Goal: Information Seeking & Learning: Learn about a topic

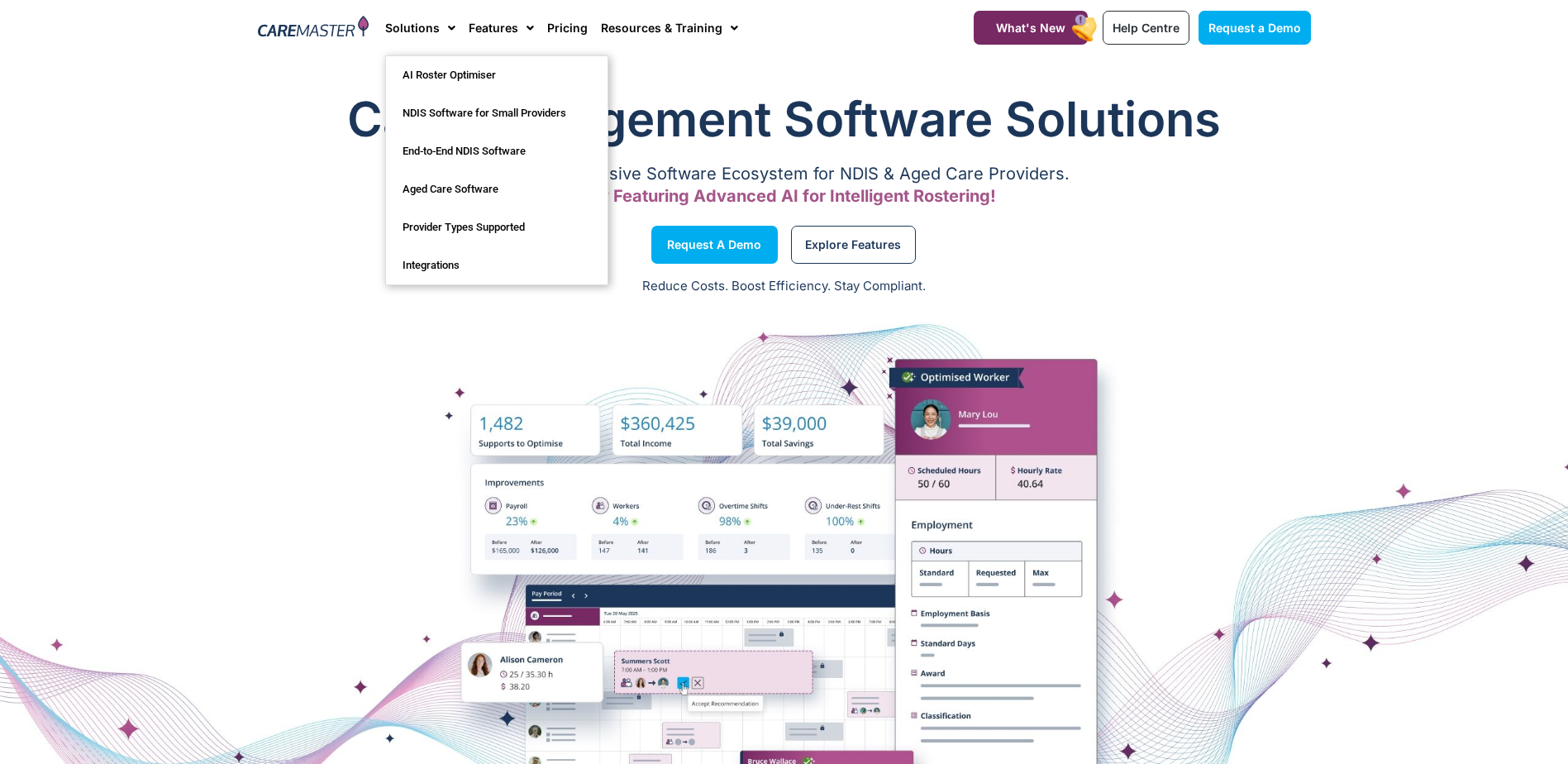
click at [418, 24] on link "Solutions" at bounding box center [420, 28] width 71 height 56
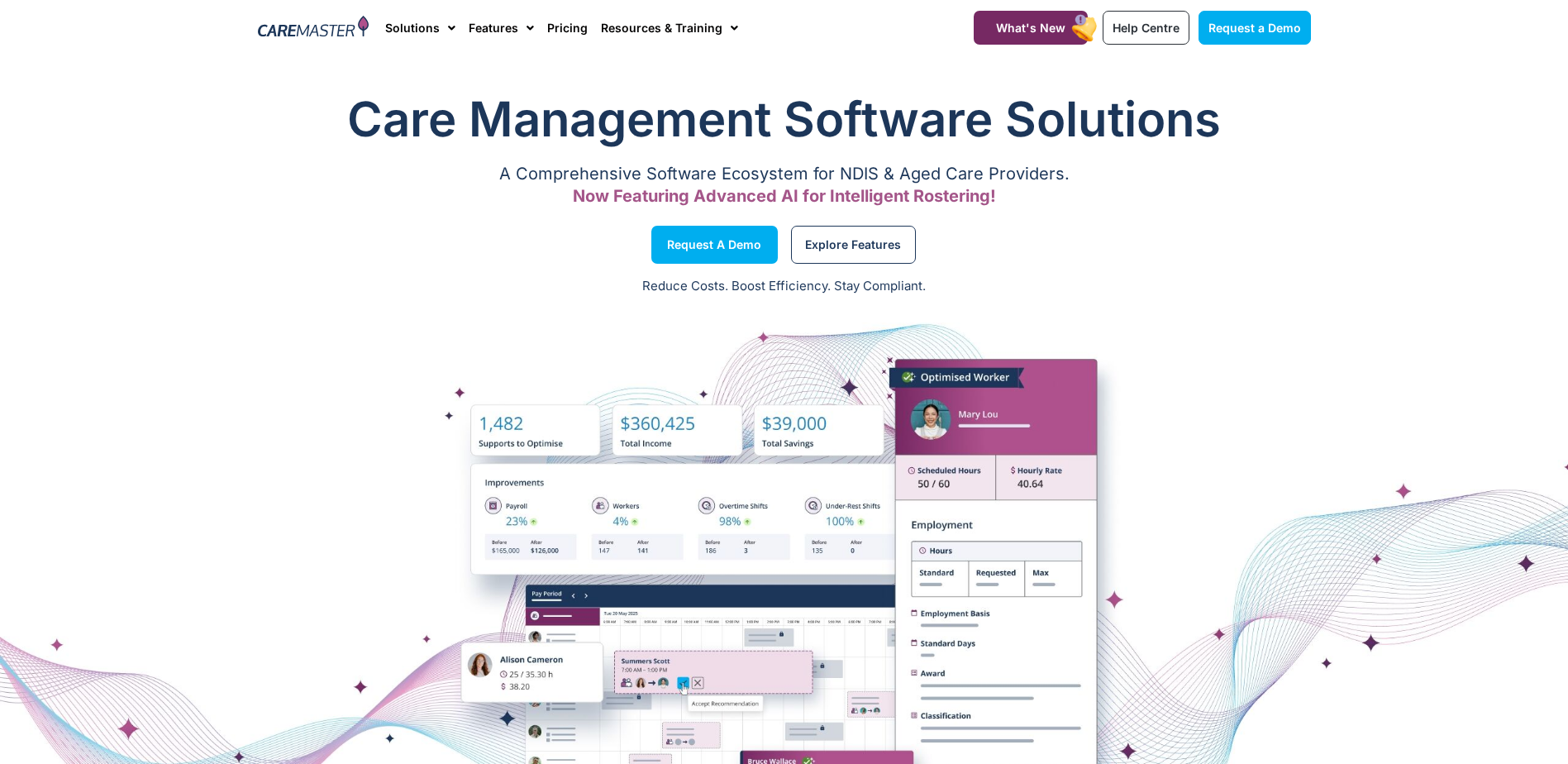
click at [418, 24] on link "Solutions" at bounding box center [420, 28] width 71 height 56
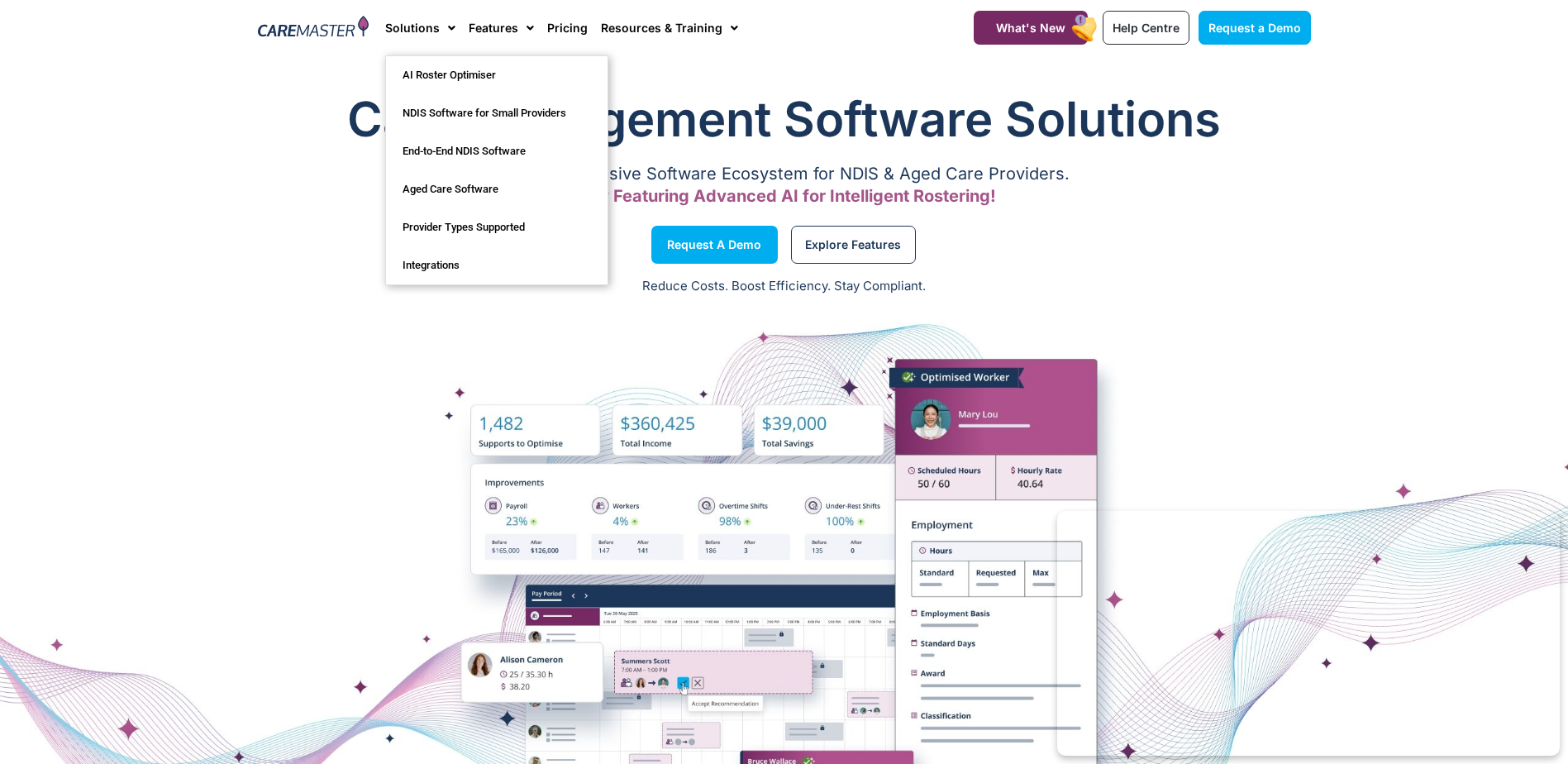
click at [994, 223] on div "Explore Features" at bounding box center [1052, 245] width 535 height 63
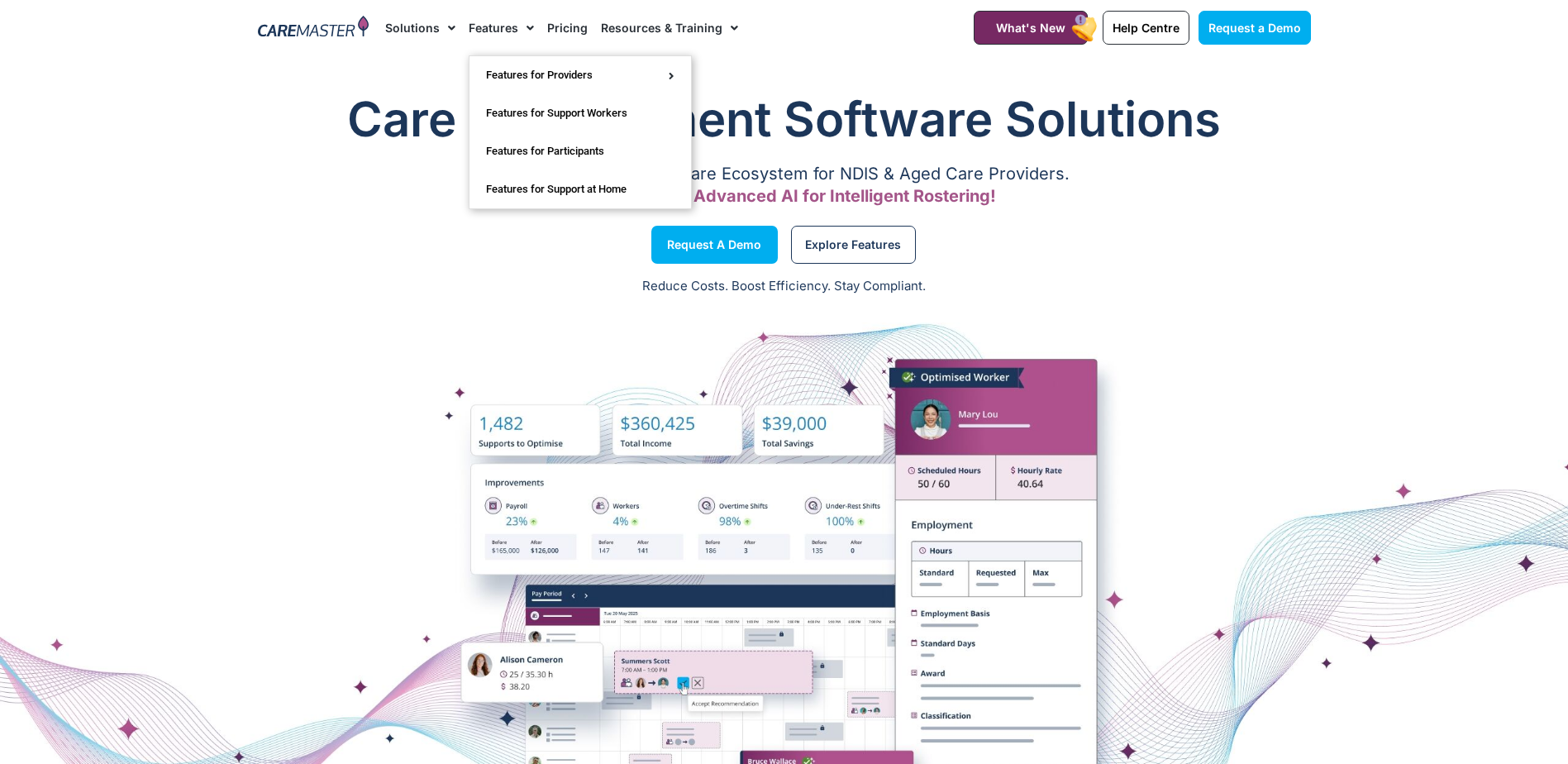
click at [482, 22] on link "Features" at bounding box center [501, 28] width 65 height 56
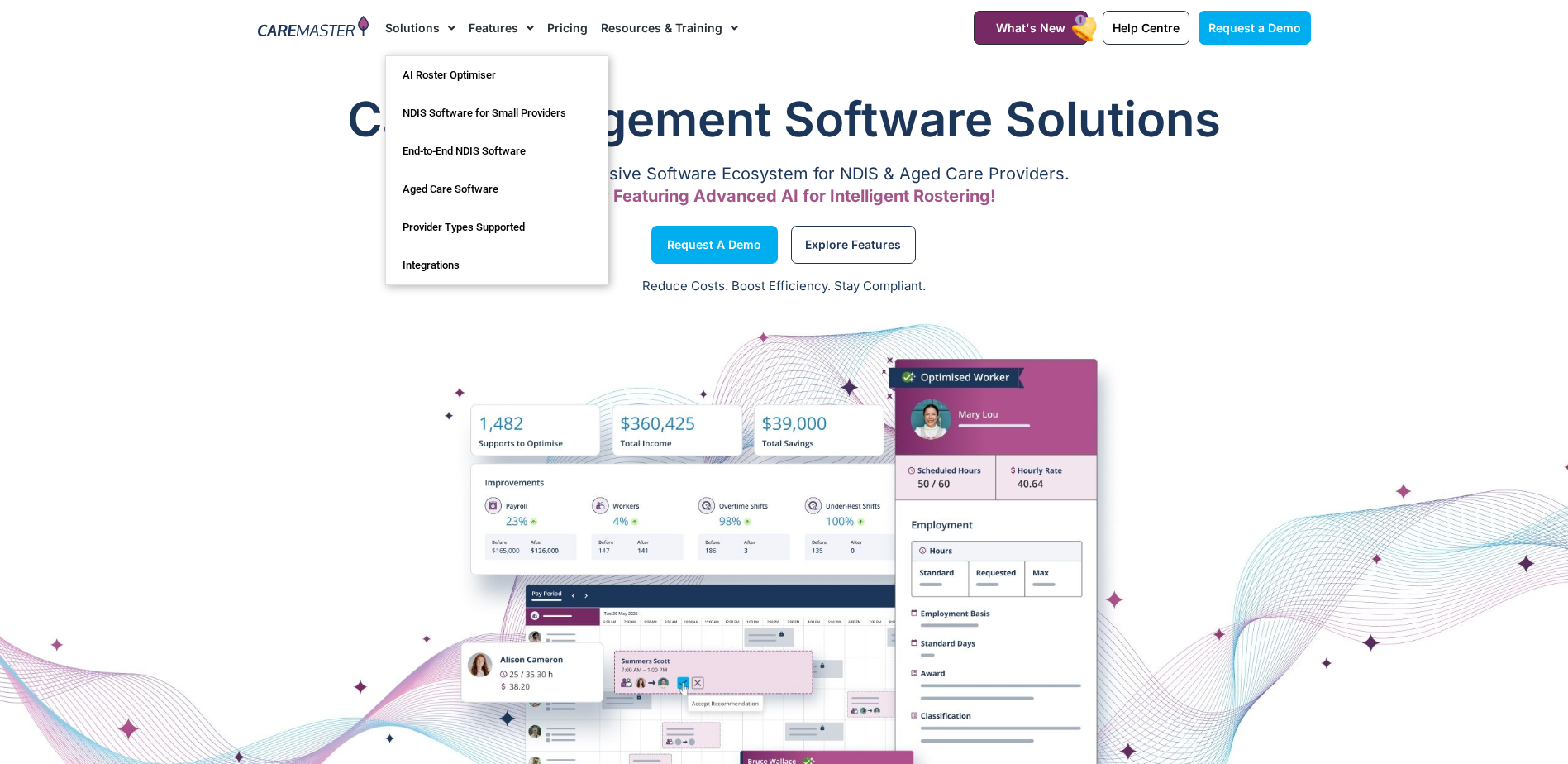
click at [424, 27] on link "Solutions" at bounding box center [420, 28] width 71 height 56
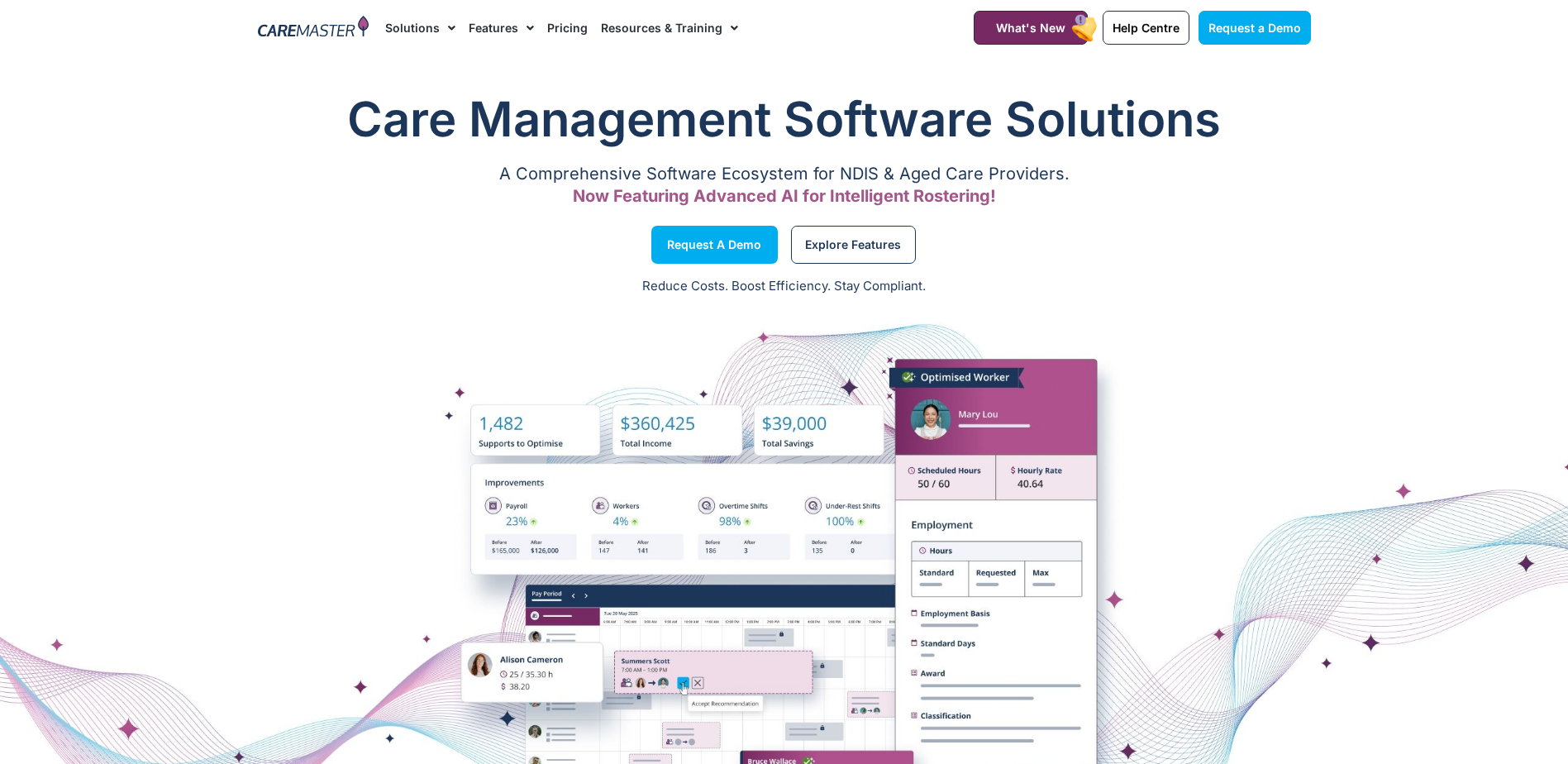
click at [424, 27] on link "Solutions" at bounding box center [420, 28] width 71 height 56
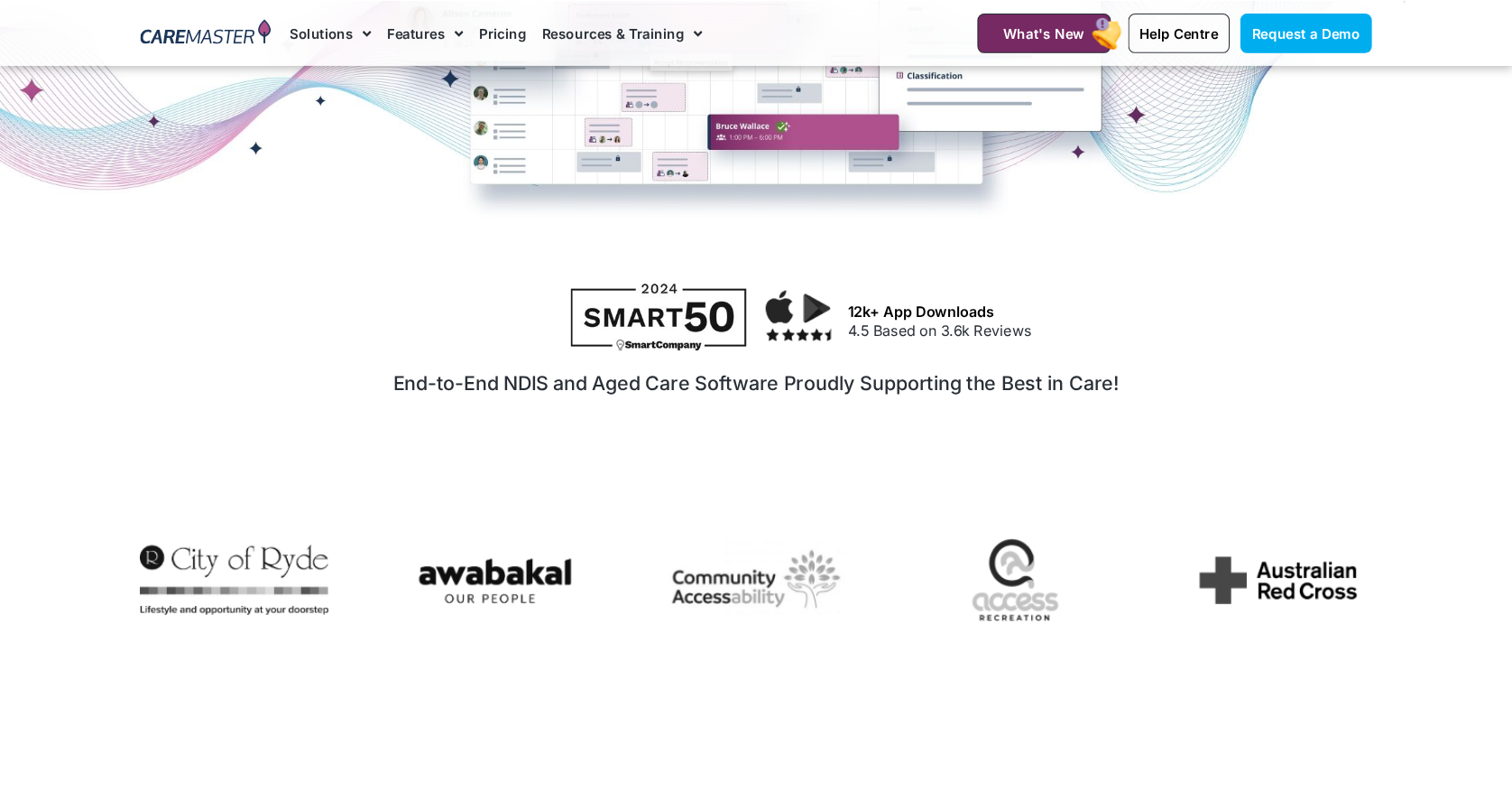
scroll to position [902, 0]
